Goal: Check status

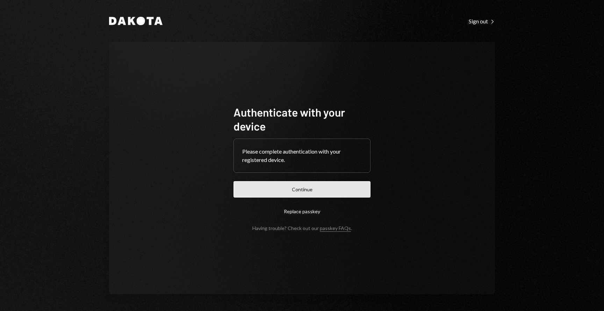
click at [313, 187] on button "Continue" at bounding box center [301, 189] width 137 height 16
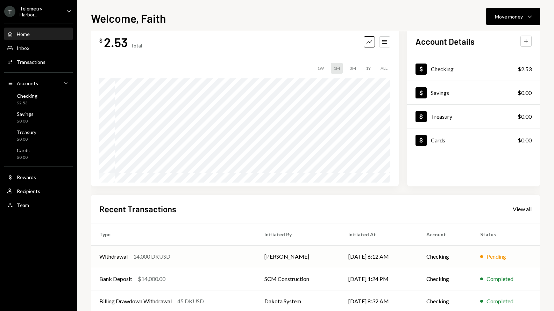
scroll to position [17, 0]
click at [308, 252] on td "[PERSON_NAME]" at bounding box center [298, 256] width 84 height 22
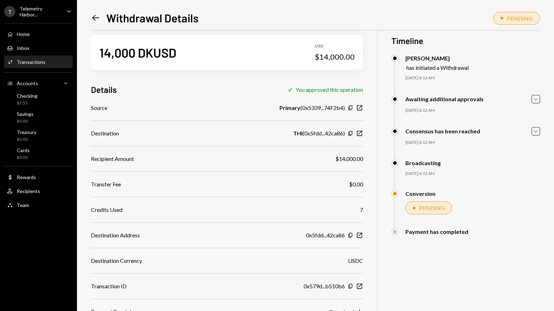
scroll to position [30, 0]
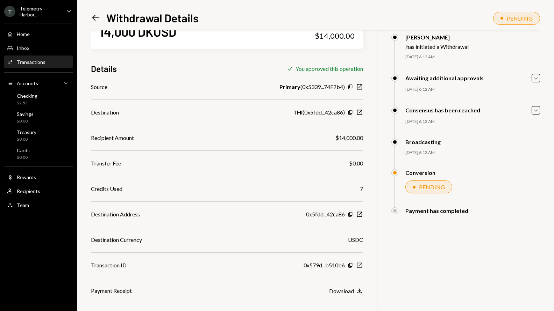
click at [360, 267] on icon "New Window" at bounding box center [359, 265] width 7 height 7
click at [360, 214] on icon "New Window" at bounding box center [359, 214] width 7 height 7
